Goal: Transaction & Acquisition: Purchase product/service

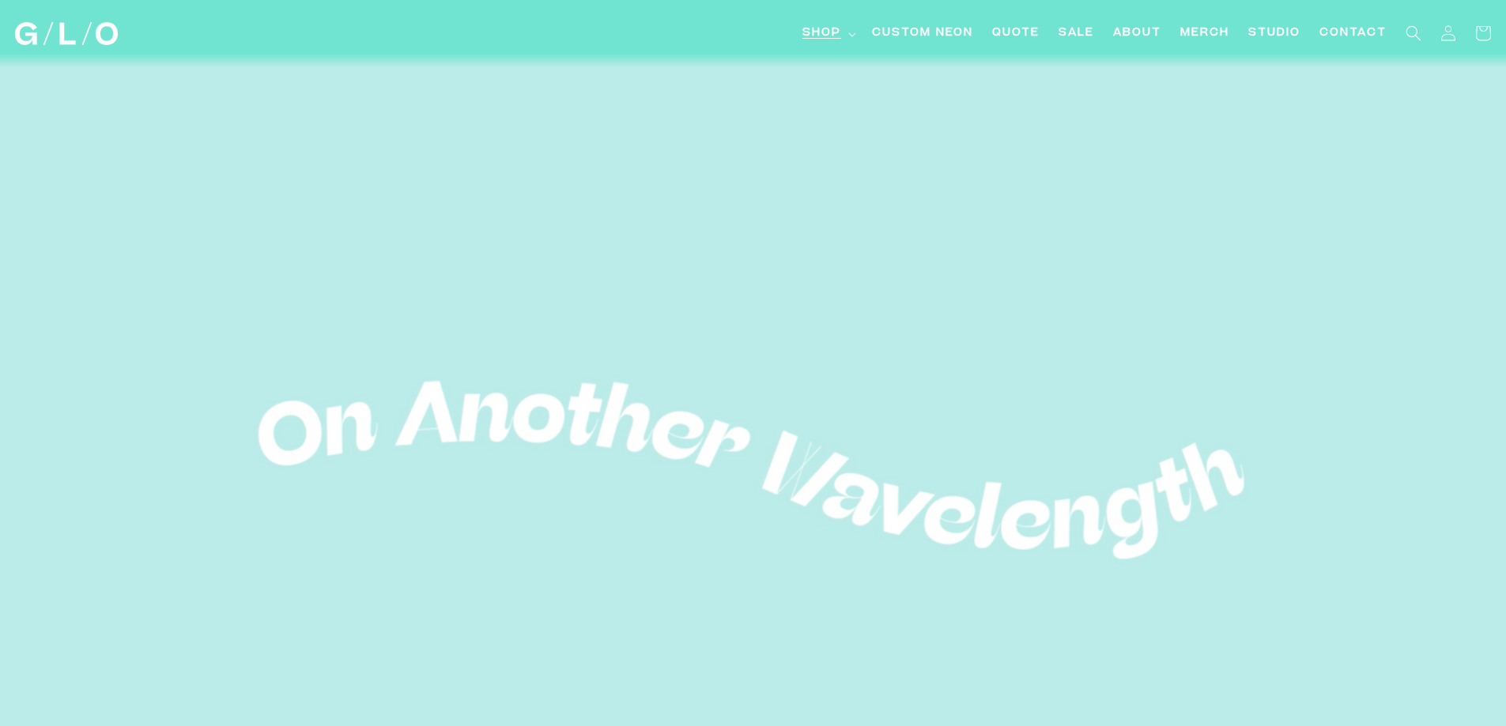
click at [816, 31] on span "Shop" at bounding box center [821, 33] width 39 height 17
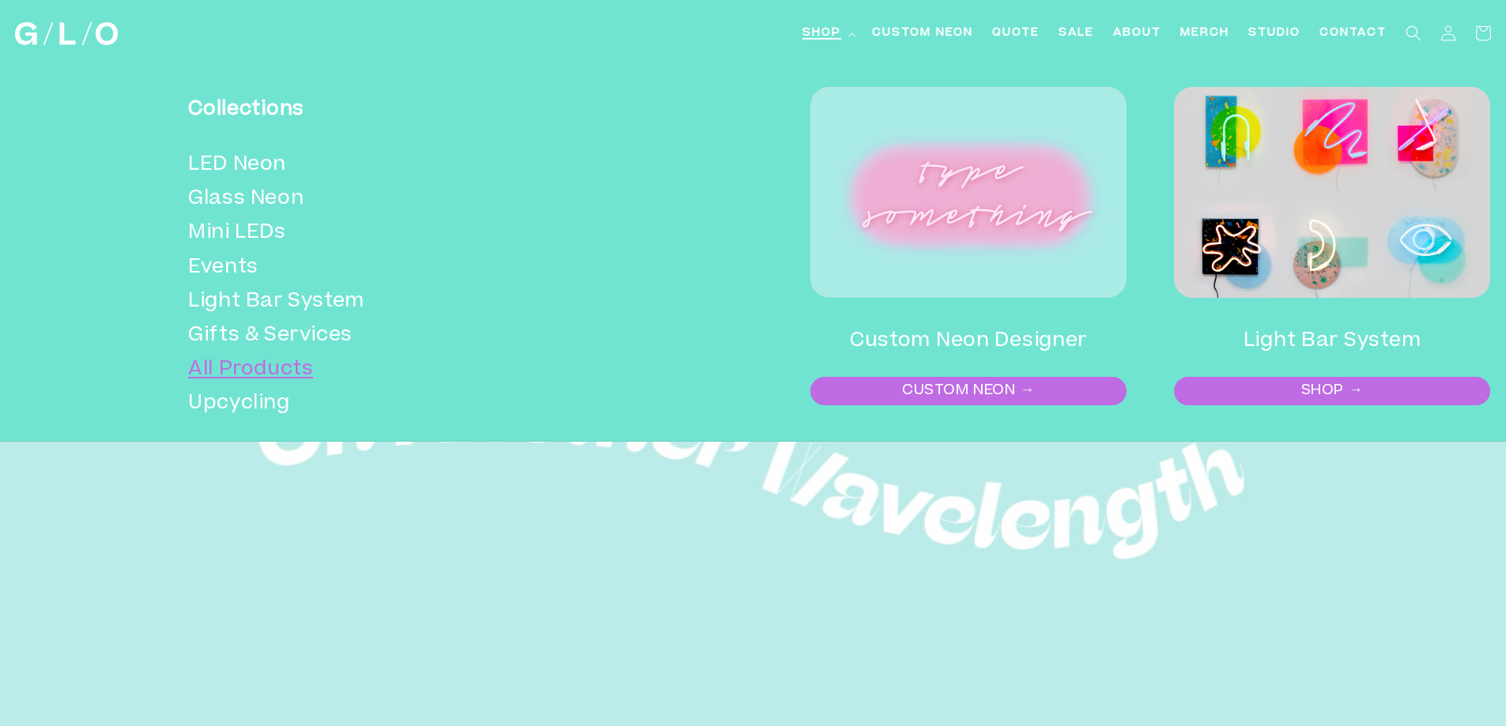
click at [234, 372] on link "All Products" at bounding box center [397, 370] width 418 height 34
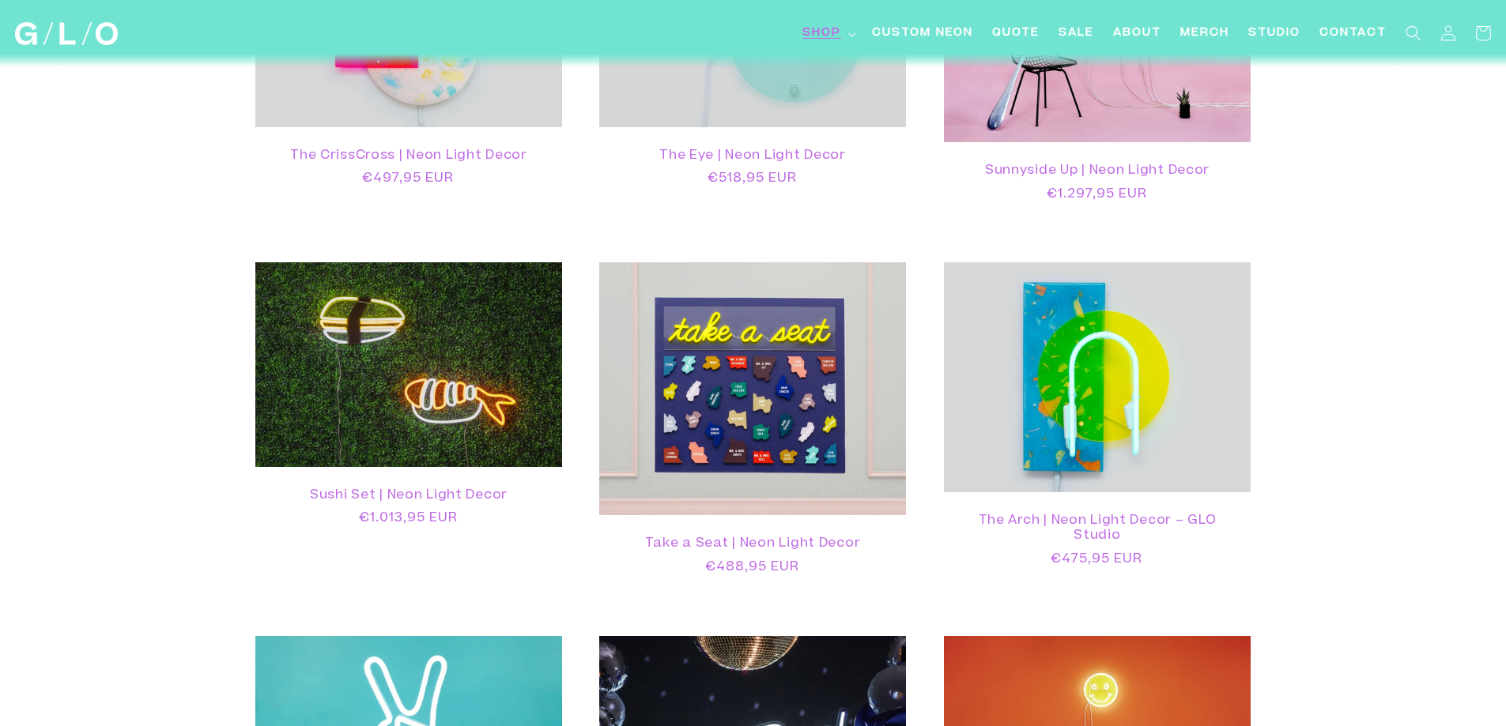
scroll to position [2055, 0]
